Goal: Use online tool/utility: Utilize a website feature to perform a specific function

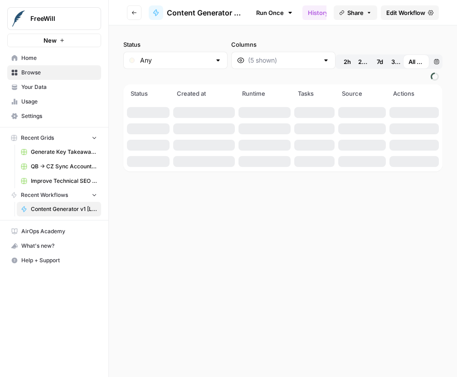
click at [191, 16] on span "Content Generator v1 [LIVE]" at bounding box center [205, 12] width 76 height 11
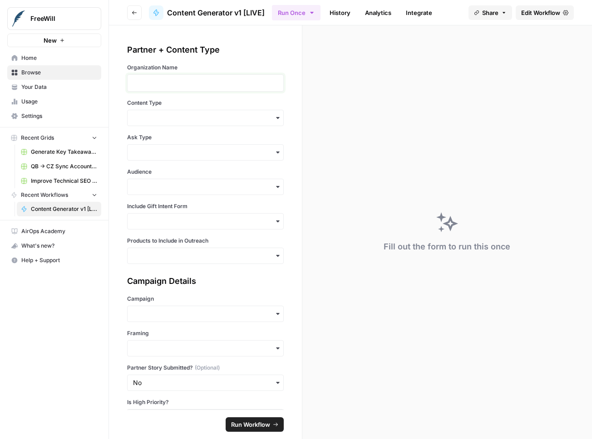
click at [134, 87] on p at bounding box center [205, 82] width 145 height 9
click at [191, 114] on input "Content Type" at bounding box center [205, 117] width 145 height 9
click at [119, 178] on div "Partner + Content Type Organization Name Content Type Ask Type Audience Include…" at bounding box center [205, 217] width 193 height 384
click at [142, 117] on input "Content Type" at bounding box center [205, 117] width 145 height 9
click at [153, 139] on div "Initial Email + Follow-Up Email" at bounding box center [205, 142] width 156 height 17
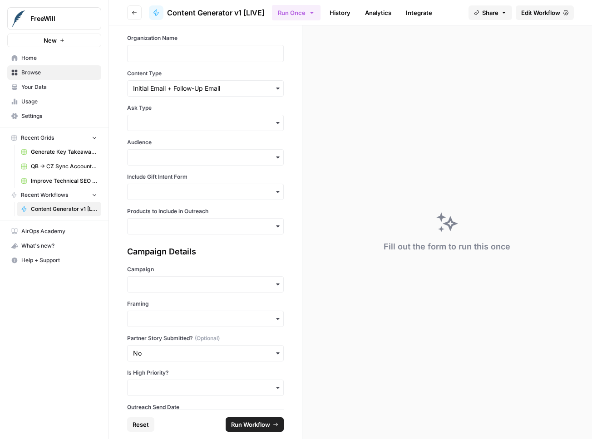
scroll to position [31, 0]
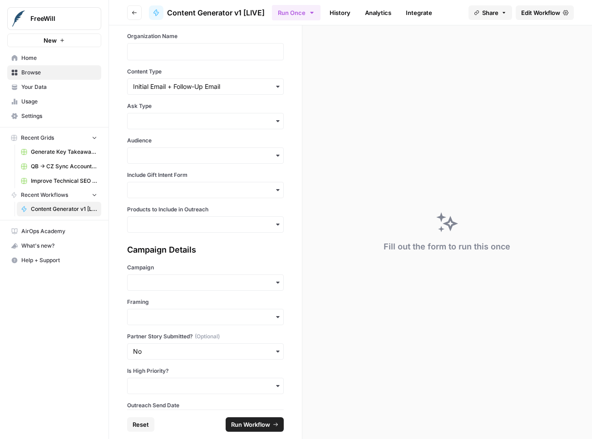
click at [158, 115] on div "button" at bounding box center [205, 121] width 156 height 16
click at [147, 160] on div "Soft Ask" at bounding box center [205, 162] width 156 height 17
click at [133, 162] on div "button" at bounding box center [205, 155] width 156 height 16
click at [177, 220] on div "General" at bounding box center [205, 214] width 156 height 17
click at [156, 192] on input "Include Gift Intent Form" at bounding box center [205, 190] width 145 height 9
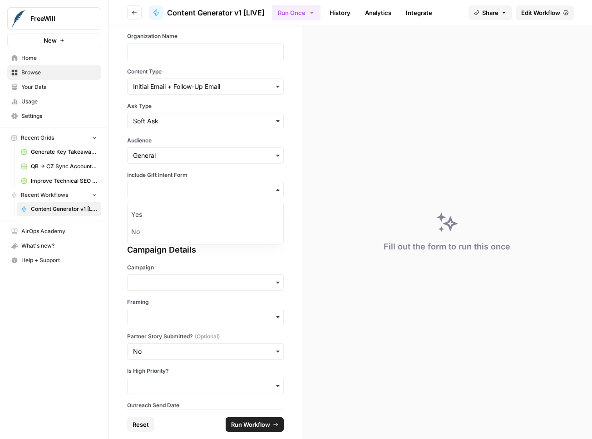
click at [132, 179] on div "Include Gift Intent Form" at bounding box center [205, 184] width 156 height 27
click at [120, 174] on div "Partner + Content Type Organization Name Content Type Ask Type Audience Include…" at bounding box center [205, 217] width 193 height 384
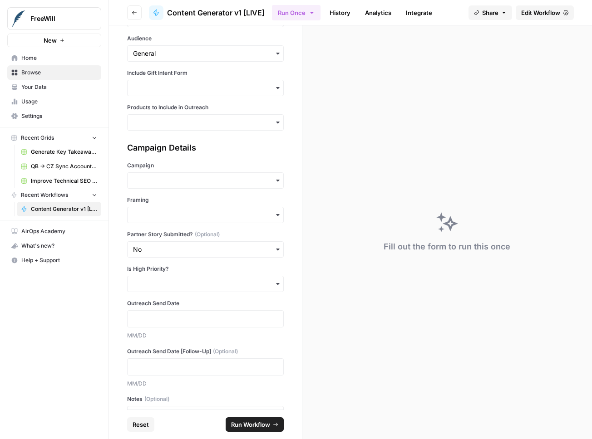
scroll to position [134, 0]
click at [193, 118] on input "Products to Include in Outreach" at bounding box center [205, 121] width 145 height 9
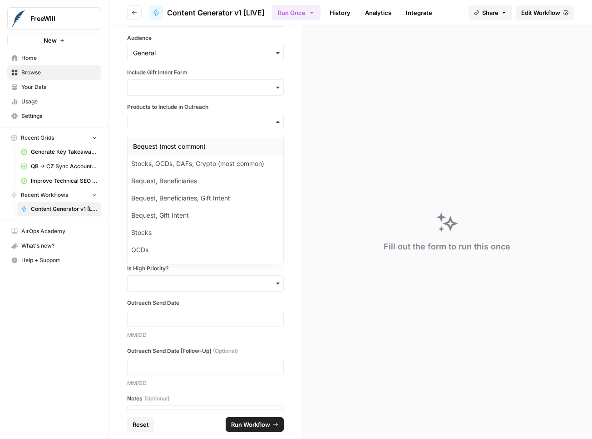
click at [164, 147] on div "Bequest (most common)" at bounding box center [205, 146] width 156 height 17
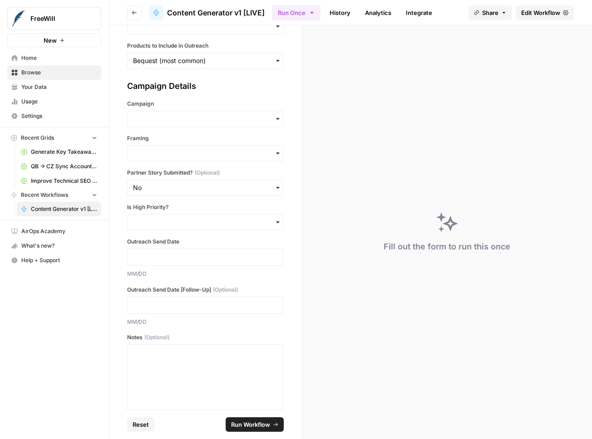
scroll to position [196, 0]
click at [129, 122] on div "button" at bounding box center [205, 118] width 156 height 16
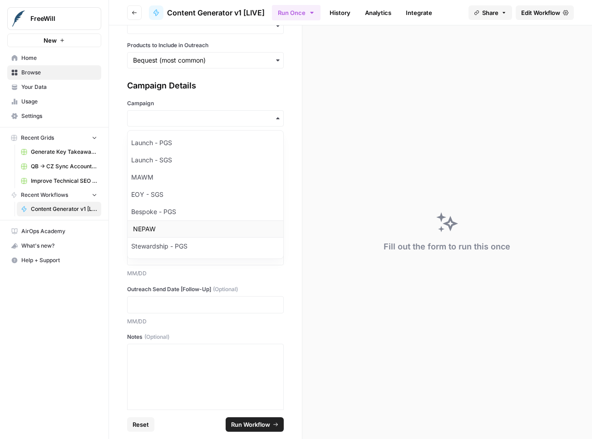
click at [150, 226] on div "NEPAW" at bounding box center [205, 228] width 156 height 17
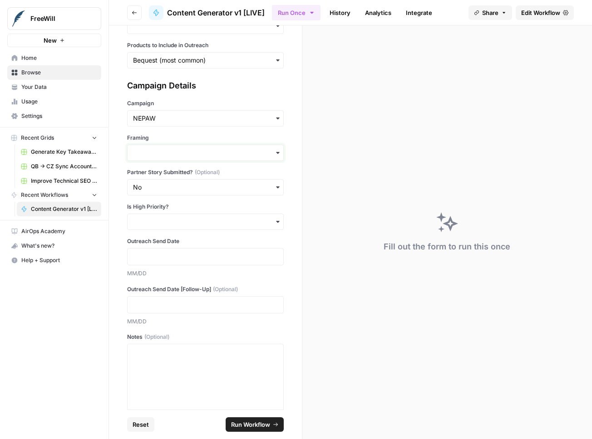
click at [174, 153] on input "Framing" at bounding box center [205, 152] width 145 height 9
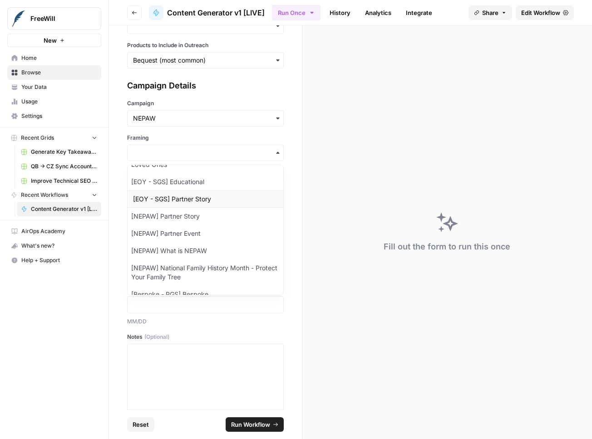
scroll to position [100, 0]
click at [168, 250] on div "[NEPAW] What is NEPAW" at bounding box center [205, 250] width 156 height 17
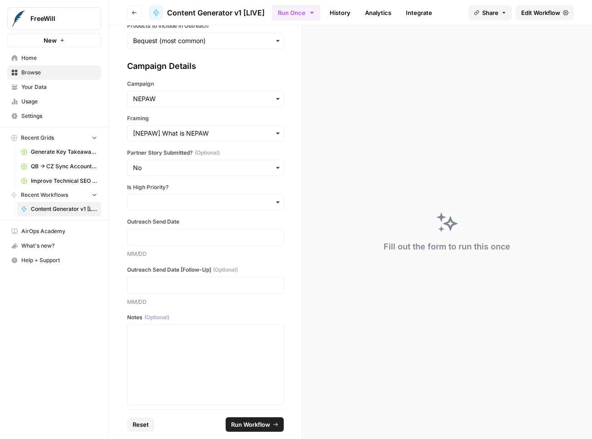
scroll to position [221, 0]
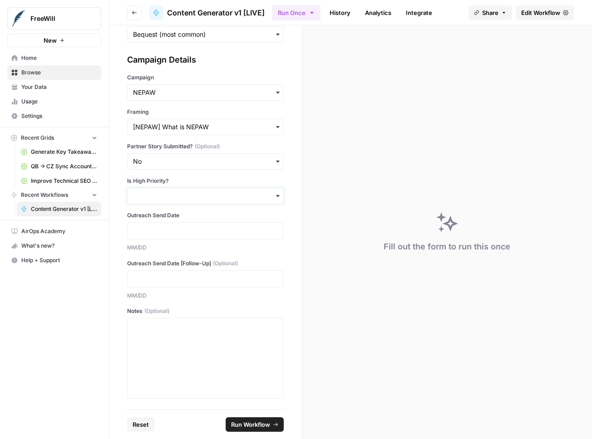
drag, startPoint x: 172, startPoint y: 200, endPoint x: 121, endPoint y: 194, distance: 52.0
click at [121, 194] on div "Partner + Content Type Organization Name Content Type Ask Type Audience Include…" at bounding box center [205, 217] width 193 height 384
drag, startPoint x: 149, startPoint y: 343, endPoint x: 179, endPoint y: 359, distance: 33.5
click at [179, 359] on div "To enrich screen reader interactions, please activate Accessibility in Grammarl…" at bounding box center [205, 358] width 145 height 73
click at [168, 225] on div at bounding box center [205, 230] width 156 height 17
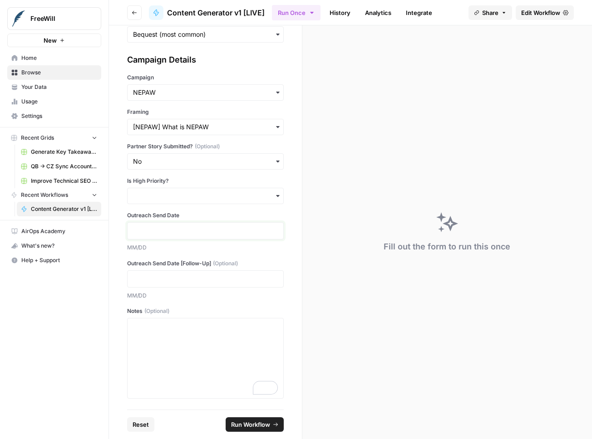
click at [161, 232] on p at bounding box center [205, 230] width 145 height 9
click at [173, 339] on div "To enrich screen reader interactions, please activate Accessibility in Grammarl…" at bounding box center [205, 358] width 145 height 73
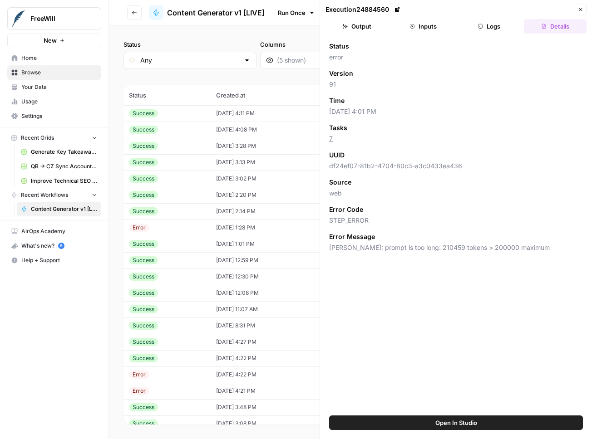
click at [205, 10] on span "Content Generator v1 [LIVE]" at bounding box center [216, 12] width 98 height 11
